Goal: Task Accomplishment & Management: Manage account settings

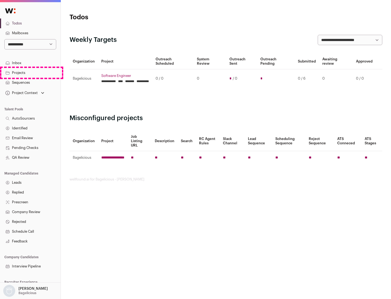
click at [30, 72] on link "Projects" at bounding box center [30, 73] width 61 height 10
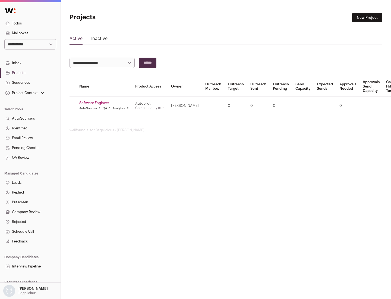
click at [106, 103] on link "Software Engineer" at bounding box center [103, 103] width 49 height 4
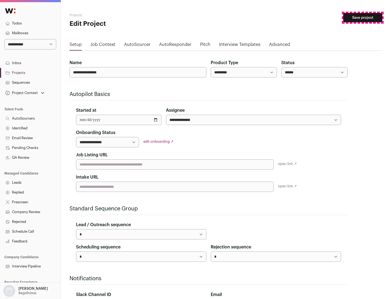
click at [363, 18] on button "Save project" at bounding box center [362, 17] width 39 height 9
